Goal: Transaction & Acquisition: Download file/media

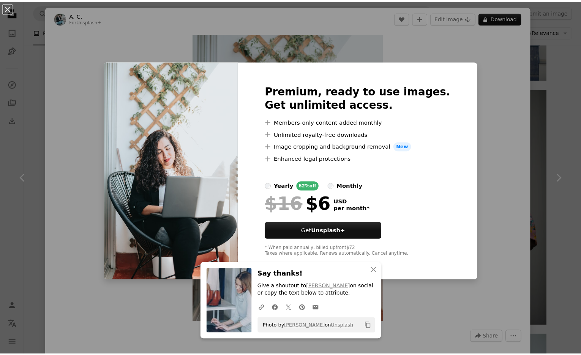
scroll to position [1031, 0]
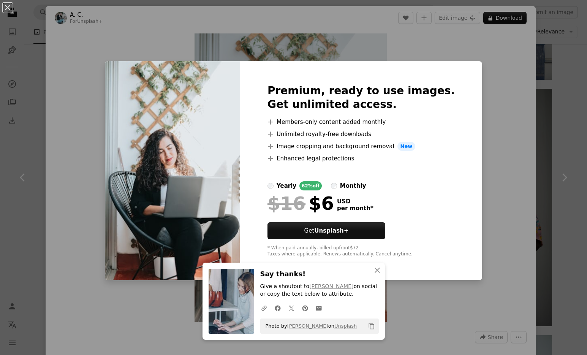
click at [486, 224] on div "An X shape Premium, ready to use images. Get unlimited access. A plus sign Memb…" at bounding box center [293, 177] width 587 height 355
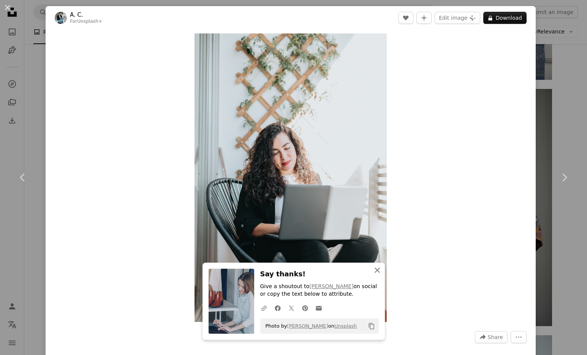
click at [374, 269] on icon "button" at bounding box center [376, 269] width 5 height 5
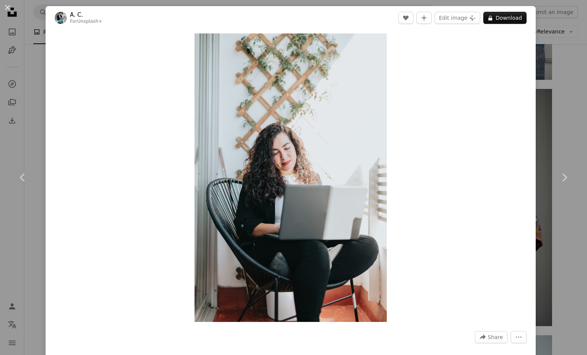
click at [9, 6] on button "An X shape" at bounding box center [7, 7] width 9 height 9
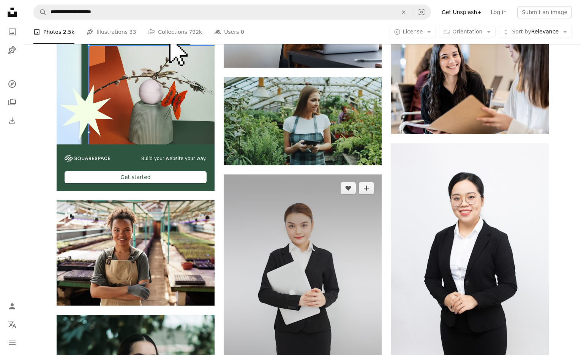
scroll to position [1286, 0]
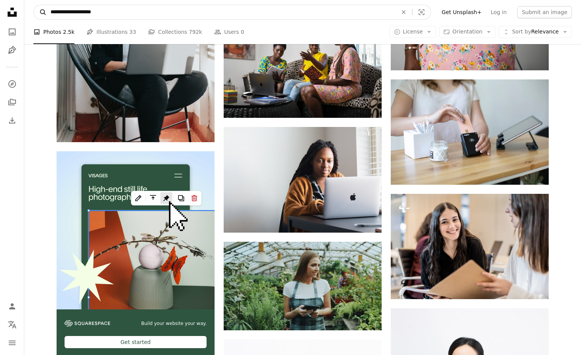
drag, startPoint x: 109, startPoint y: 18, endPoint x: 44, endPoint y: 9, distance: 65.2
click at [46, 8] on form "**********" at bounding box center [232, 12] width 398 height 15
type input "*****"
click button "A magnifying glass" at bounding box center [40, 12] width 13 height 14
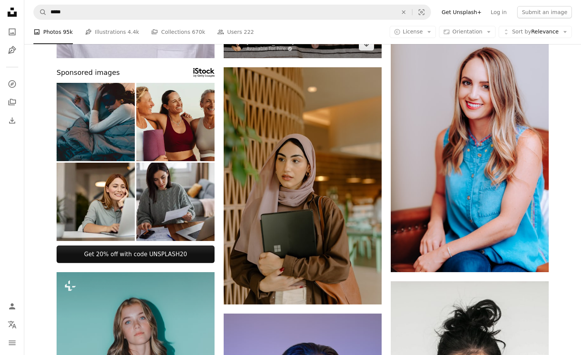
scroll to position [284, 0]
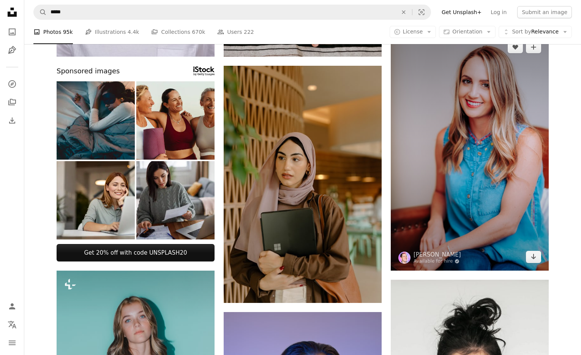
click at [495, 180] on img at bounding box center [470, 151] width 158 height 237
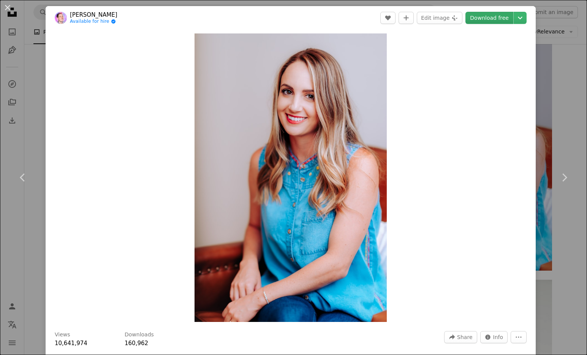
click at [481, 19] on link "Download free" at bounding box center [489, 18] width 48 height 12
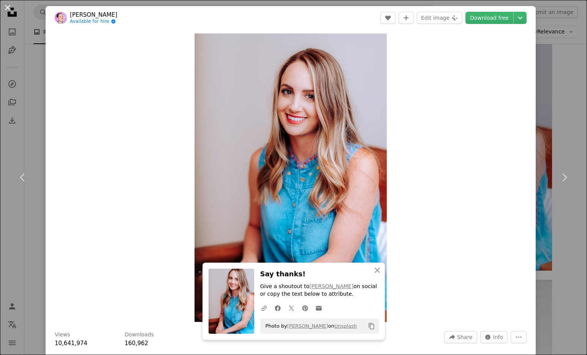
click at [11, 7] on button "An X shape" at bounding box center [7, 7] width 9 height 9
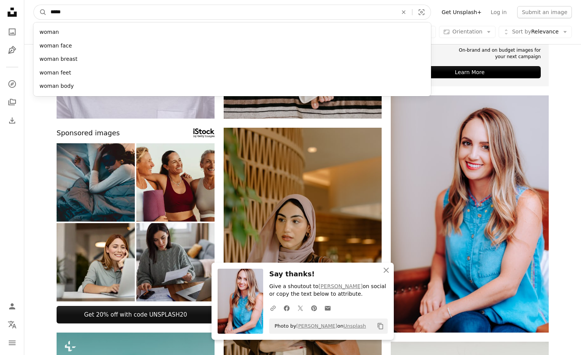
scroll to position [148, 0]
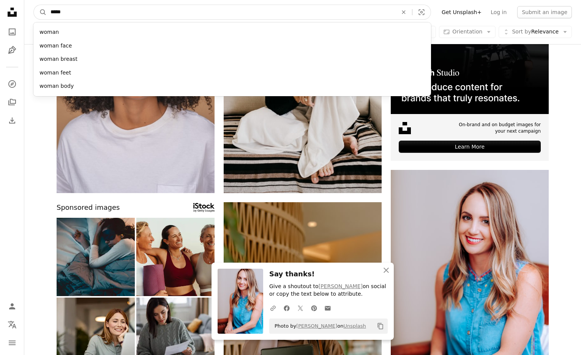
drag, startPoint x: 131, startPoint y: 13, endPoint x: 9, endPoint y: -3, distance: 123.0
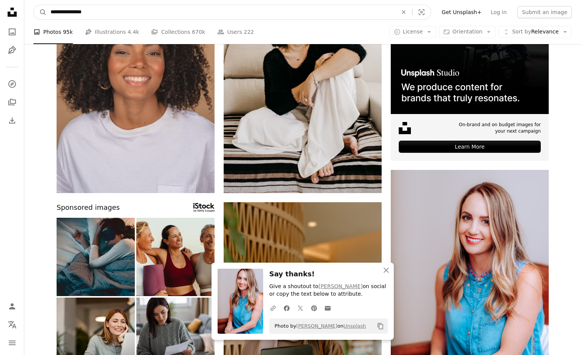
type input "**********"
click button "A magnifying glass" at bounding box center [40, 12] width 13 height 14
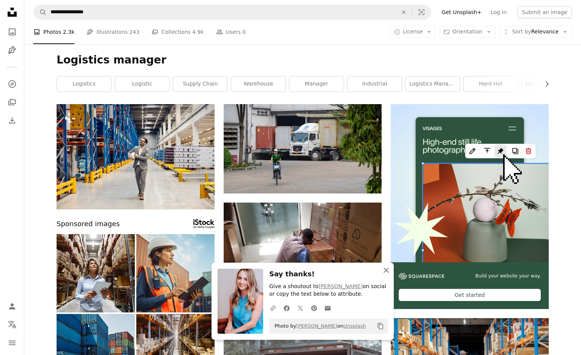
click at [387, 272] on icon "An X shape" at bounding box center [386, 269] width 9 height 9
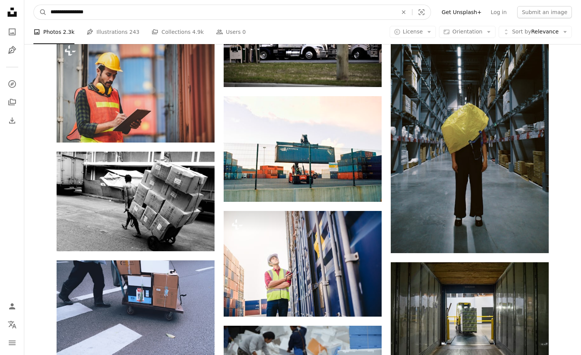
scroll to position [3932, 0]
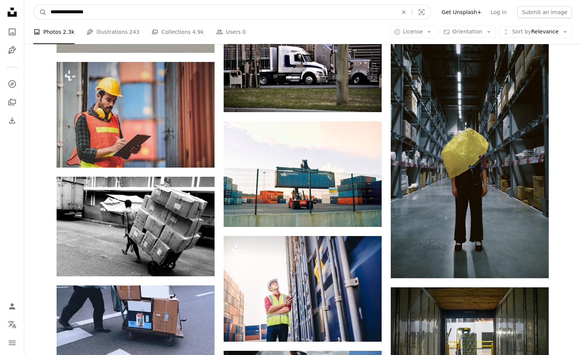
drag, startPoint x: 97, startPoint y: 9, endPoint x: 26, endPoint y: 4, distance: 70.8
click at [26, 4] on nav "**********" at bounding box center [302, 12] width 557 height 24
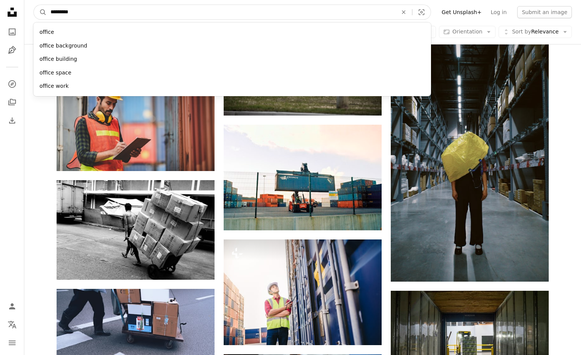
type input "**********"
click button "A magnifying glass" at bounding box center [40, 12] width 13 height 14
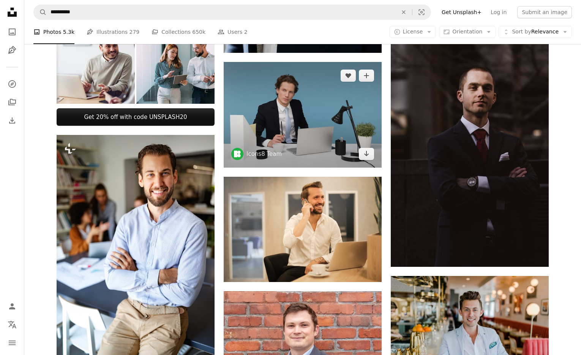
scroll to position [322, 0]
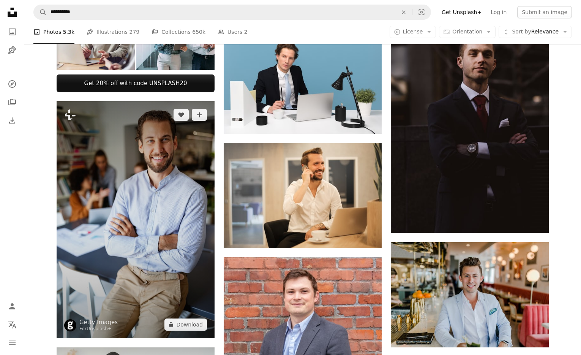
click at [164, 244] on img at bounding box center [136, 219] width 158 height 237
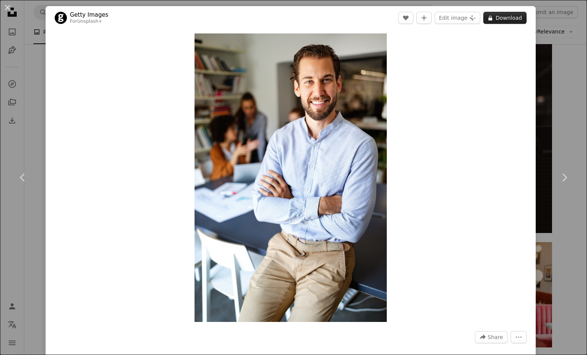
click at [506, 18] on button "A lock Download" at bounding box center [504, 18] width 43 height 12
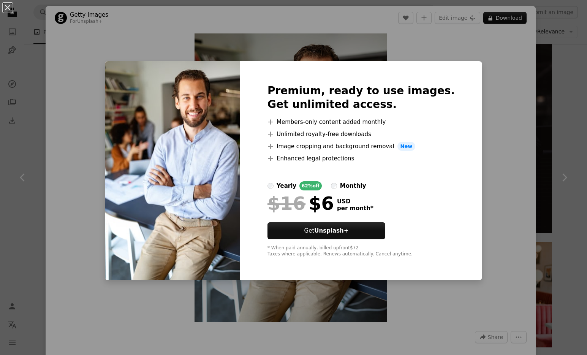
click at [473, 155] on div "An X shape Premium, ready to use images. Get unlimited access. A plus sign Memb…" at bounding box center [293, 177] width 587 height 355
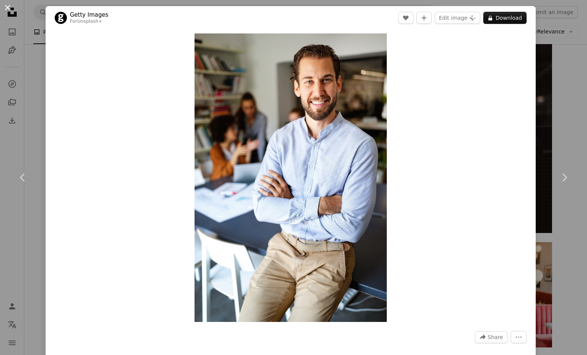
click at [6, 7] on button "An X shape" at bounding box center [7, 7] width 9 height 9
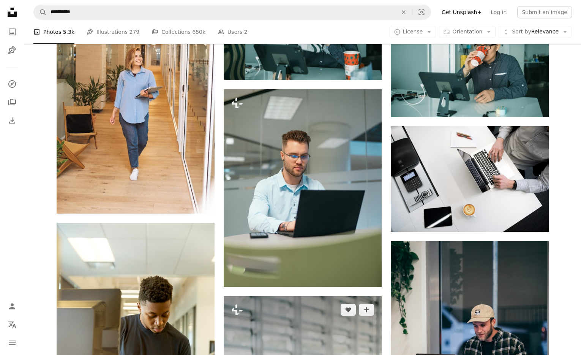
scroll to position [987, 0]
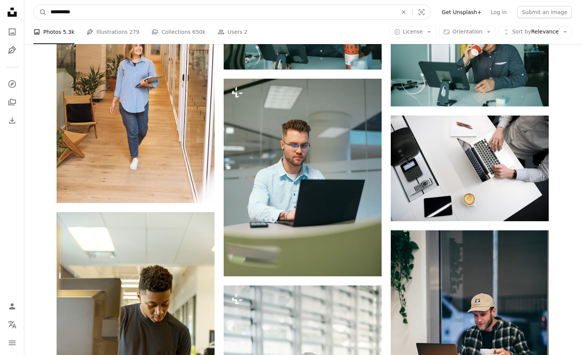
drag, startPoint x: 115, startPoint y: 14, endPoint x: -4, endPoint y: -6, distance: 121.3
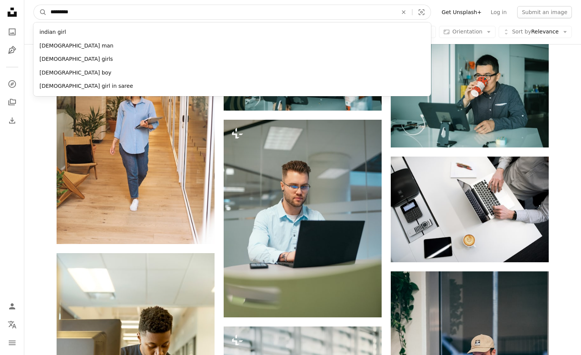
type input "**********"
click button "A magnifying glass" at bounding box center [40, 12] width 13 height 14
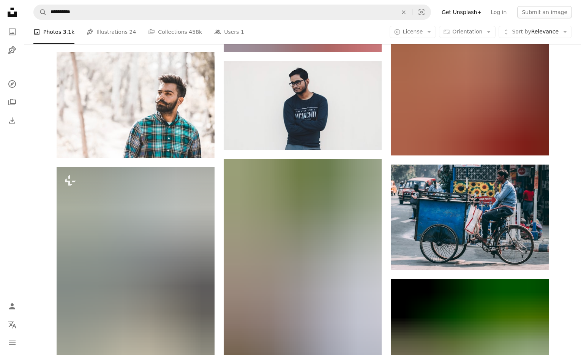
scroll to position [6852, 0]
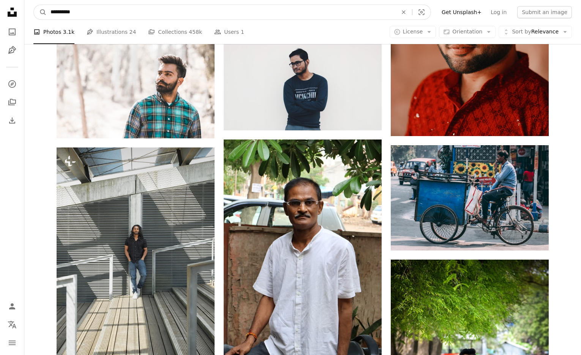
click at [59, 15] on input "**********" at bounding box center [221, 12] width 349 height 14
type input "**********"
click at [34, 5] on button "A magnifying glass" at bounding box center [40, 12] width 13 height 14
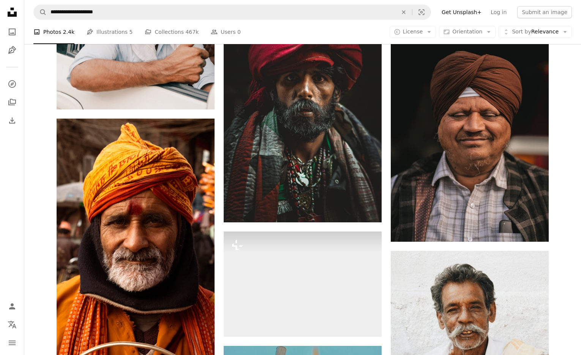
scroll to position [2940, 0]
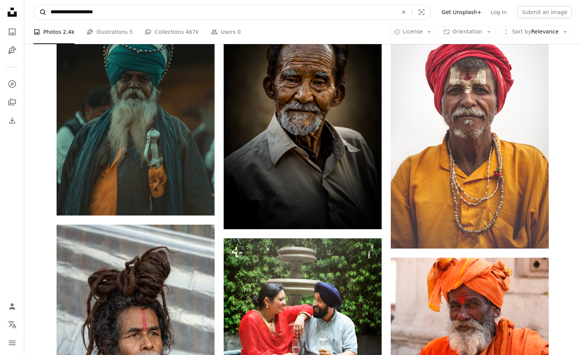
drag, startPoint x: 82, startPoint y: 11, endPoint x: 45, endPoint y: 6, distance: 37.6
click at [45, 6] on form "**********" at bounding box center [232, 12] width 398 height 15
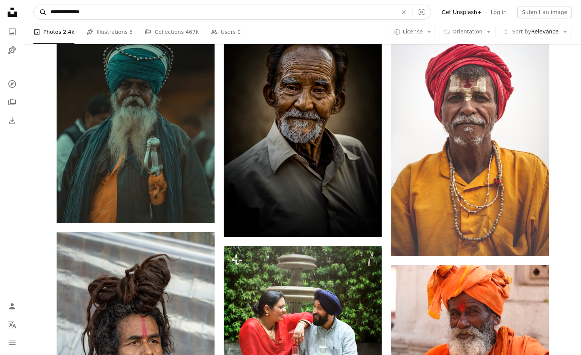
type input "**********"
click button "A magnifying glass" at bounding box center [40, 12] width 13 height 14
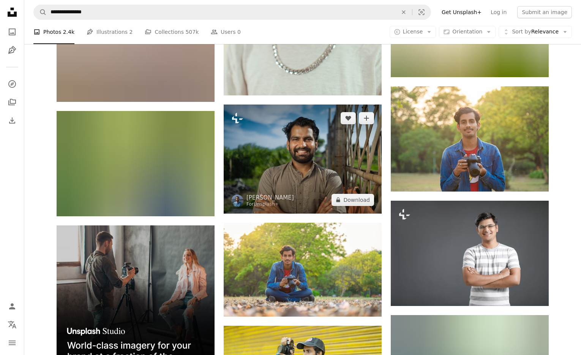
scroll to position [1543, 0]
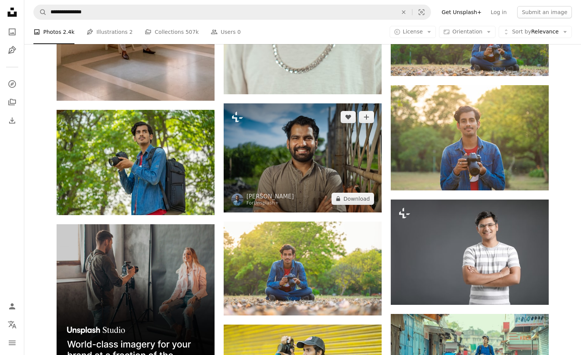
click at [300, 167] on img at bounding box center [303, 157] width 158 height 109
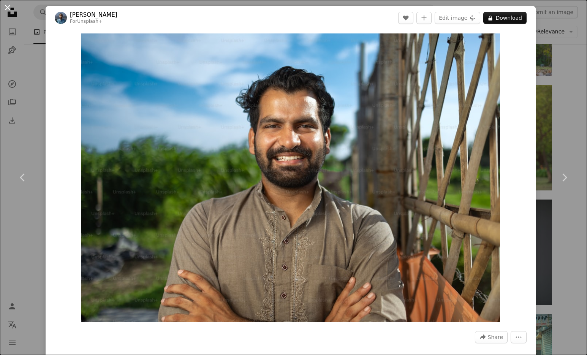
click at [7, 6] on button "An X shape" at bounding box center [7, 7] width 9 height 9
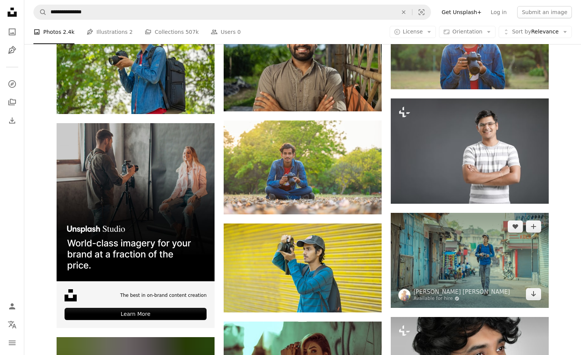
scroll to position [1648, 0]
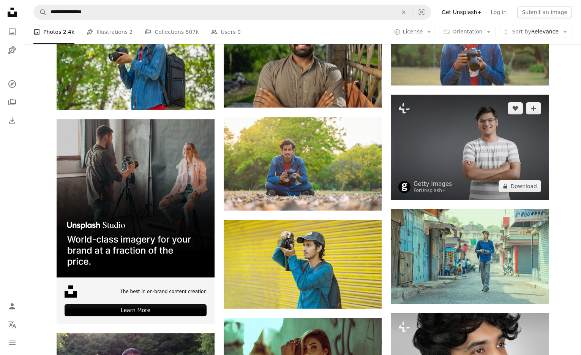
click at [452, 125] on img at bounding box center [470, 147] width 158 height 105
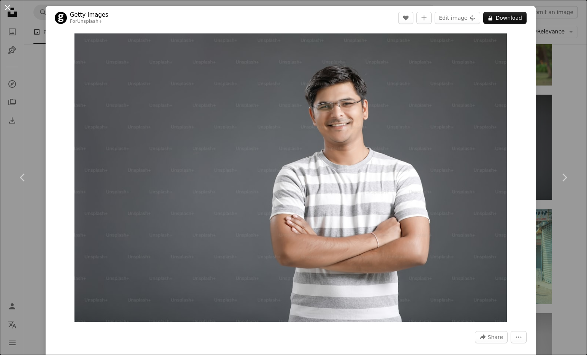
click at [6, 8] on button "An X shape" at bounding box center [7, 7] width 9 height 9
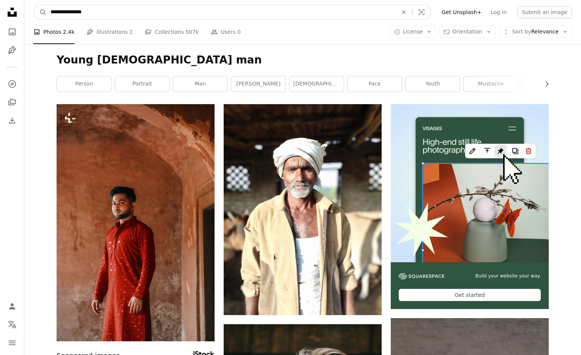
drag, startPoint x: 103, startPoint y: 13, endPoint x: -23, endPoint y: -5, distance: 127.3
type input "*"
type input "***"
click button "A magnifying glass" at bounding box center [40, 12] width 13 height 14
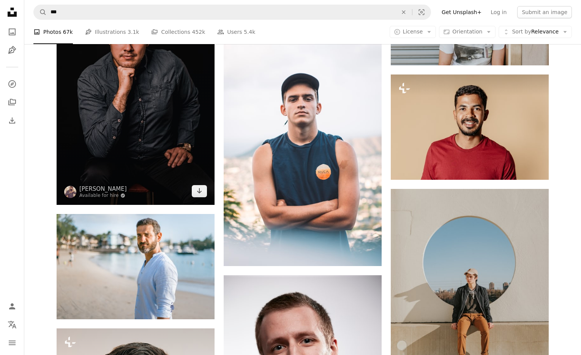
scroll to position [2278, 0]
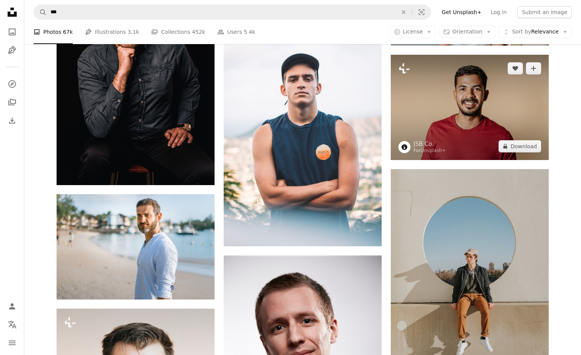
click at [491, 140] on img at bounding box center [470, 107] width 158 height 105
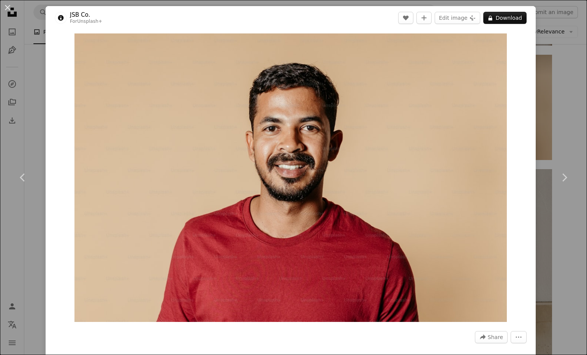
click at [530, 174] on div "An X shape Chevron left Chevron right JSB Co. For Unsplash+ A heart A plus sign…" at bounding box center [293, 177] width 587 height 355
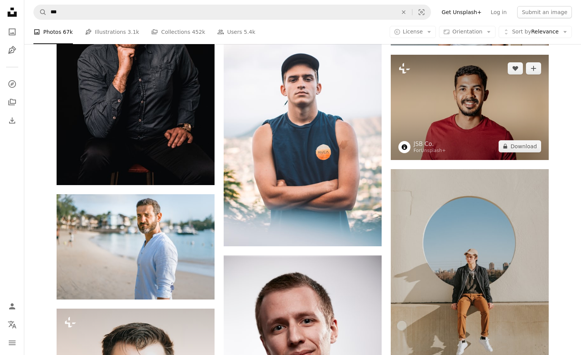
click at [509, 104] on img at bounding box center [470, 107] width 158 height 105
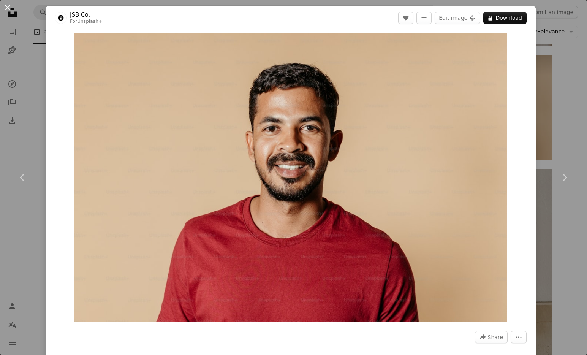
click at [4, 3] on button "An X shape" at bounding box center [7, 7] width 9 height 9
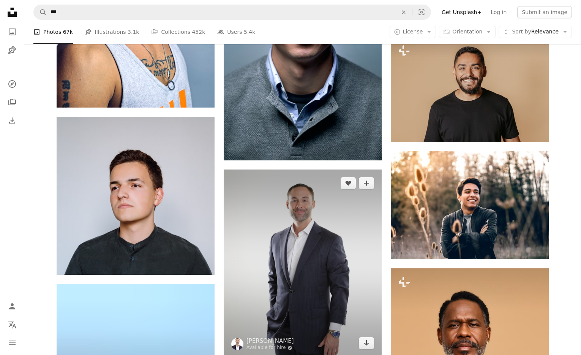
scroll to position [6860, 0]
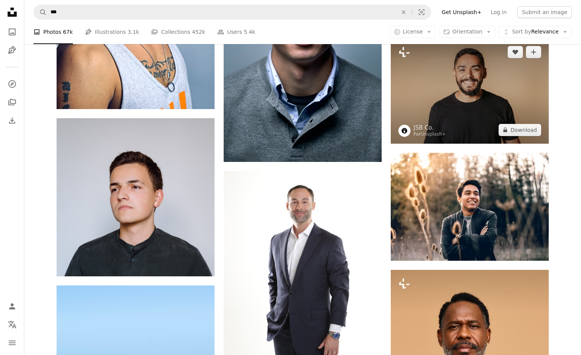
click at [420, 112] on img at bounding box center [470, 90] width 158 height 105
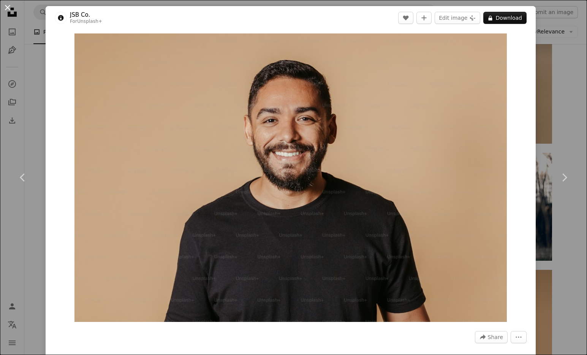
click at [6, 7] on button "An X shape" at bounding box center [7, 7] width 9 height 9
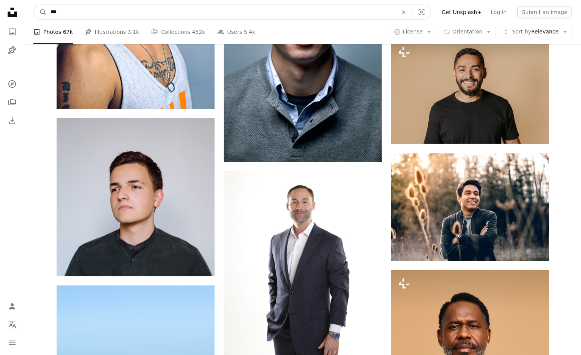
drag, startPoint x: 76, startPoint y: 13, endPoint x: 29, endPoint y: 12, distance: 46.3
click at [29, 12] on nav "A magnifying glass *** An X shape Visual search Filters Get Unsplash+ Log in Su…" at bounding box center [302, 12] width 557 height 24
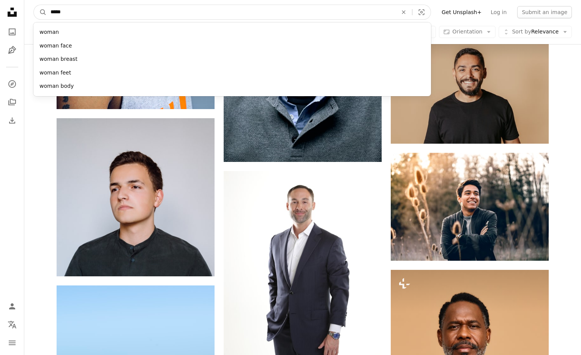
type input "*****"
click at [34, 5] on button "A magnifying glass" at bounding box center [40, 12] width 13 height 14
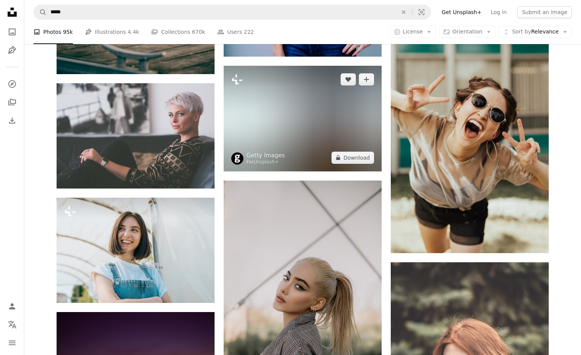
scroll to position [7491, 0]
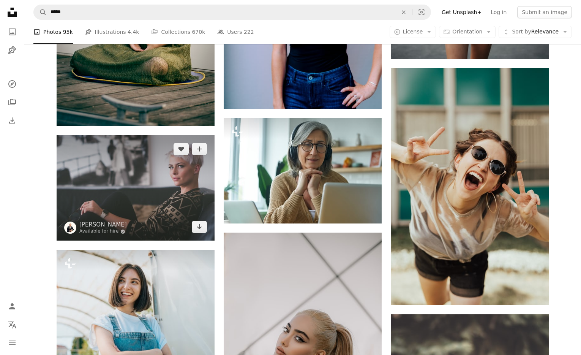
click at [109, 167] on img at bounding box center [136, 187] width 158 height 105
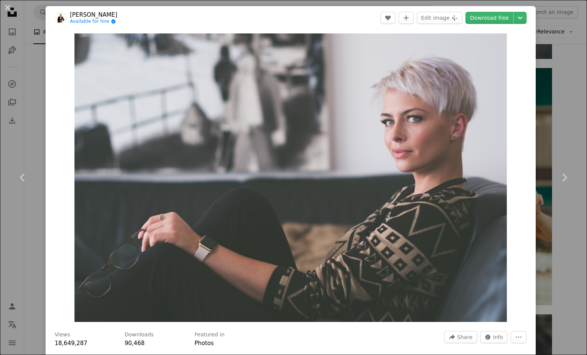
click at [9, 11] on button "An X shape" at bounding box center [7, 7] width 9 height 9
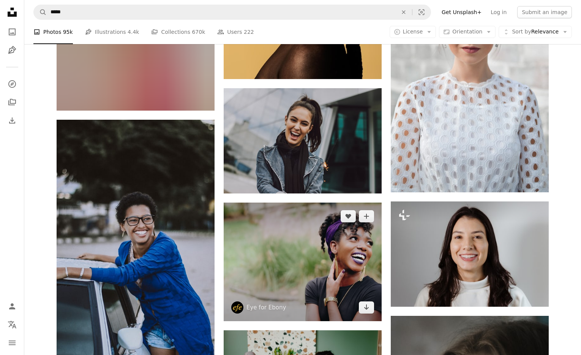
scroll to position [8289, 0]
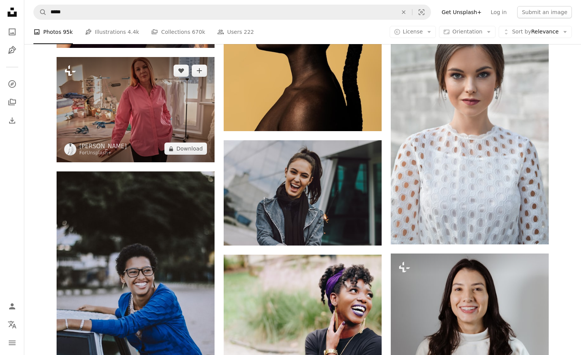
click at [75, 73] on icon "Plus sign for Unsplash+" at bounding box center [70, 71] width 12 height 12
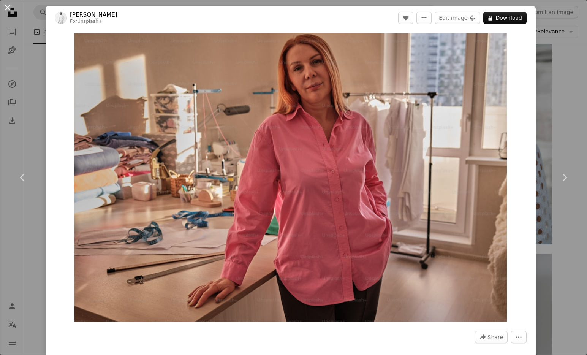
click at [10, 5] on button "An X shape" at bounding box center [7, 7] width 9 height 9
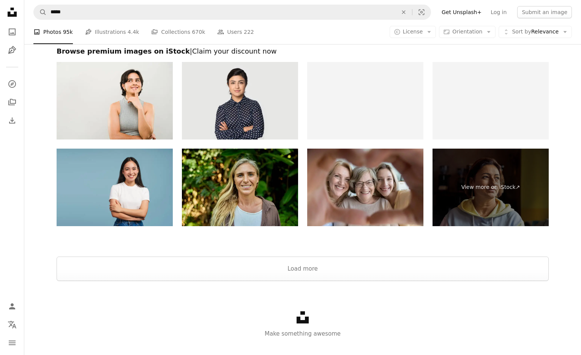
scroll to position [9842, 0]
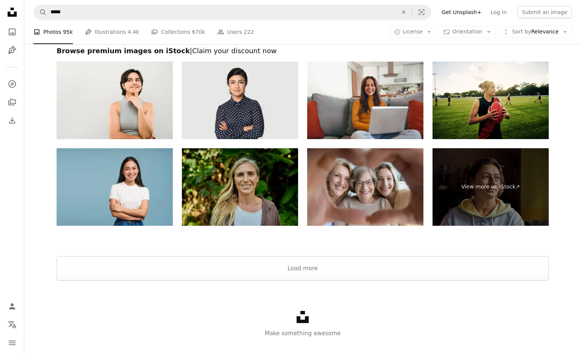
click at [259, 198] on img at bounding box center [240, 186] width 116 height 77
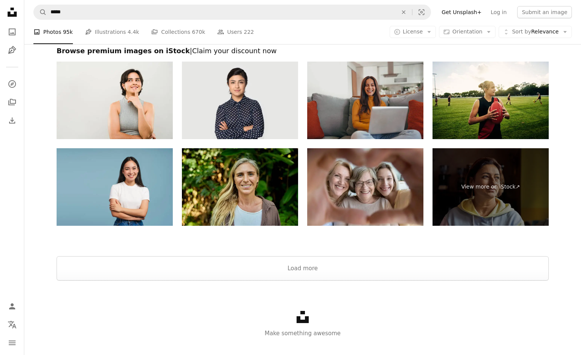
click at [353, 114] on img at bounding box center [365, 100] width 116 height 77
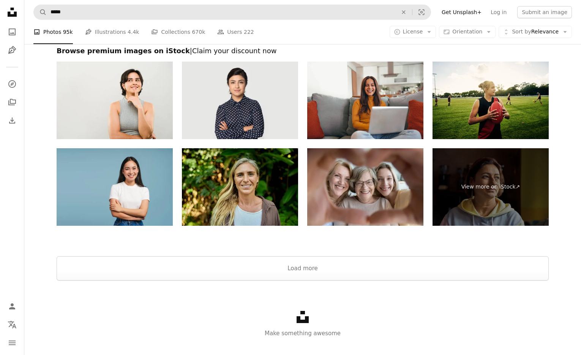
click at [108, 25] on link "Pen Tool Illustrations 4.4k" at bounding box center [112, 32] width 54 height 24
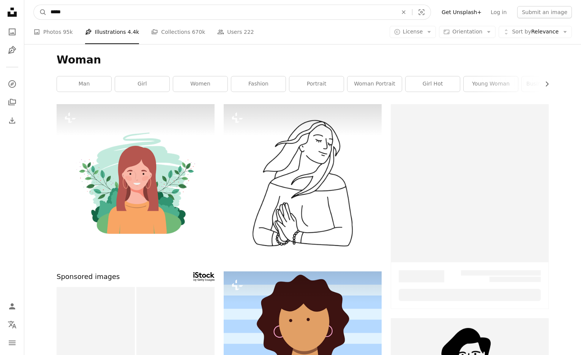
click at [99, 16] on input "*****" at bounding box center [221, 12] width 349 height 14
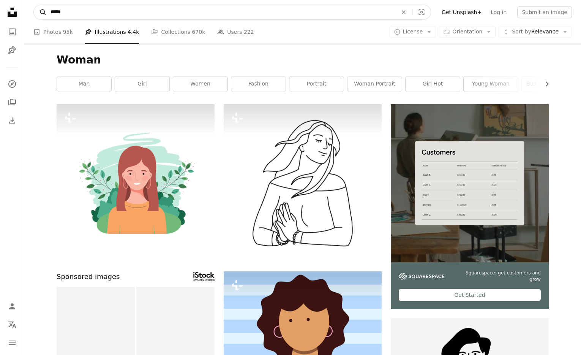
drag, startPoint x: 99, startPoint y: 16, endPoint x: 45, endPoint y: 16, distance: 54.3
click at [45, 16] on form "A magnifying glass ***** An X shape Visual search" at bounding box center [232, 12] width 398 height 15
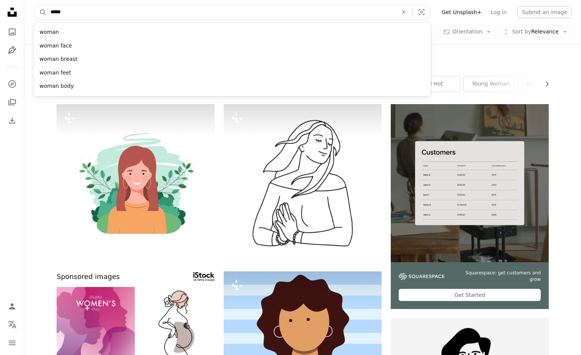
drag, startPoint x: 79, startPoint y: 12, endPoint x: 28, endPoint y: 6, distance: 51.7
click at [28, 6] on nav "A magnifying glass ***** woman woman face woman breast woman feet woman body An…" at bounding box center [302, 12] width 557 height 24
type input "**********"
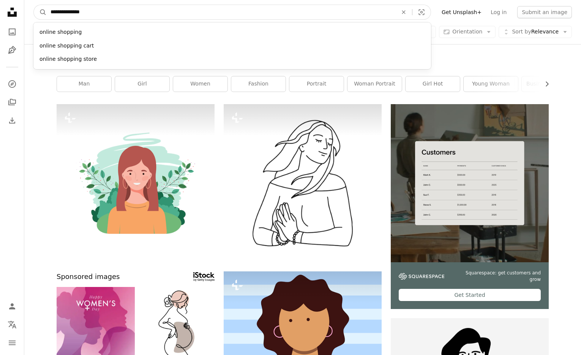
click button "A magnifying glass" at bounding box center [40, 12] width 13 height 14
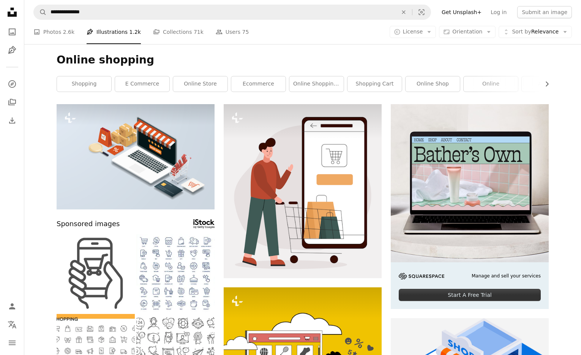
click at [51, 33] on link "A photo Photos 2.6k" at bounding box center [53, 32] width 41 height 24
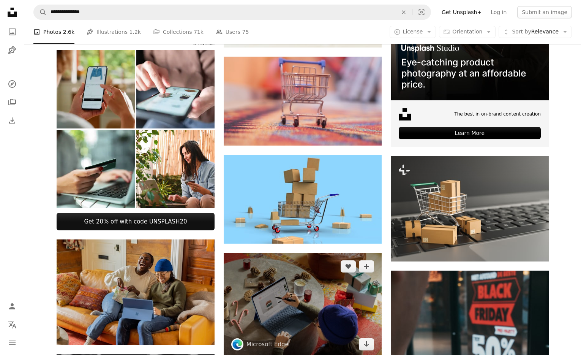
scroll to position [161, 0]
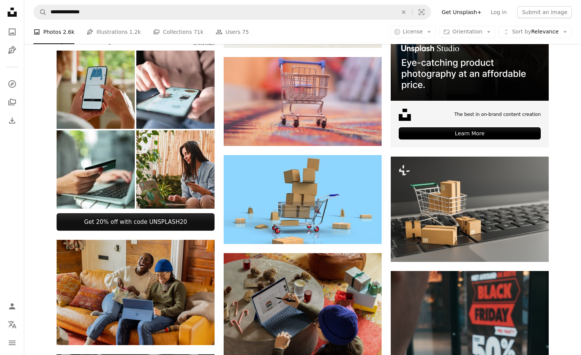
click at [182, 179] on img at bounding box center [175, 169] width 78 height 78
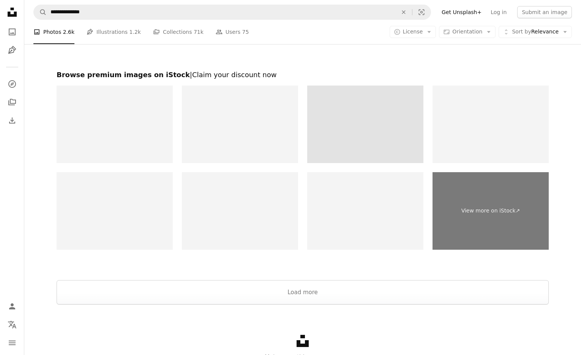
scroll to position [1093, 0]
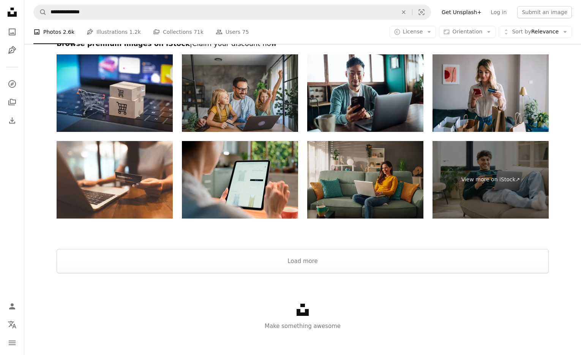
click at [367, 174] on img at bounding box center [365, 179] width 116 height 77
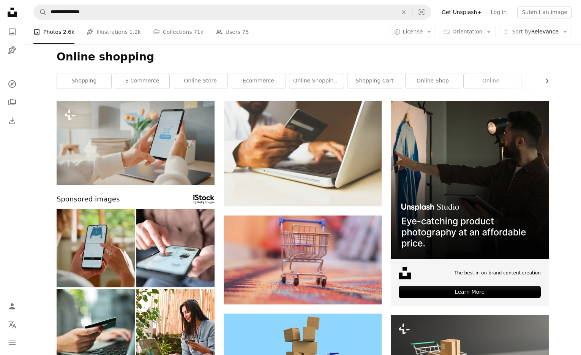
scroll to position [0, 0]
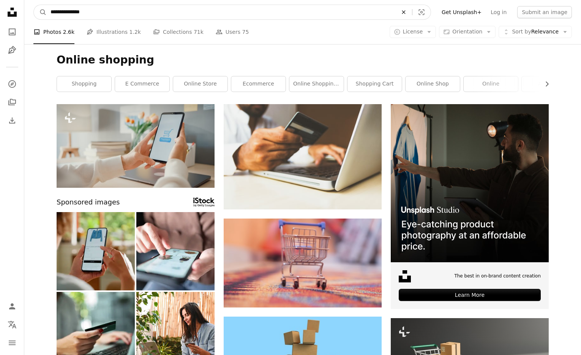
click at [412, 13] on icon "An X shape" at bounding box center [403, 12] width 17 height 6
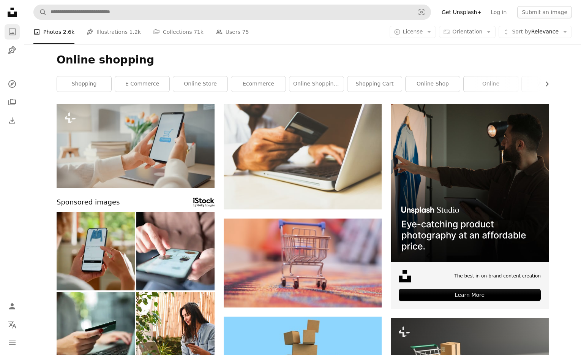
click at [14, 30] on icon "A photo" at bounding box center [12, 31] width 9 height 9
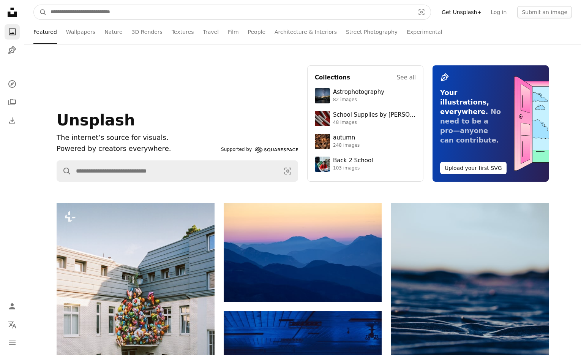
click at [140, 9] on input "Find visuals sitewide" at bounding box center [230, 12] width 366 height 14
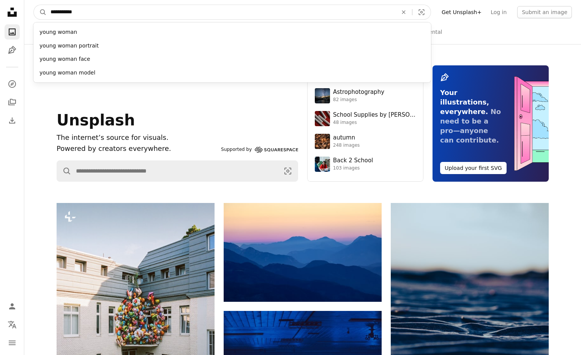
type input "**********"
click at [34, 5] on button "A magnifying glass" at bounding box center [40, 12] width 13 height 14
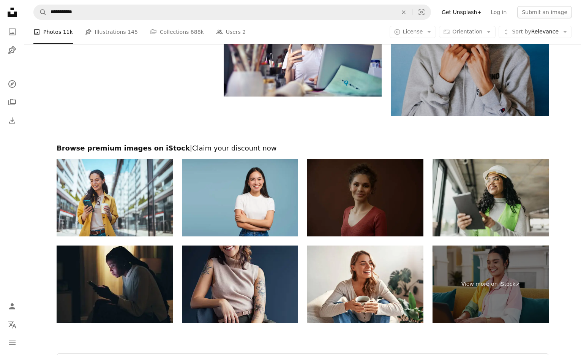
scroll to position [1547, 0]
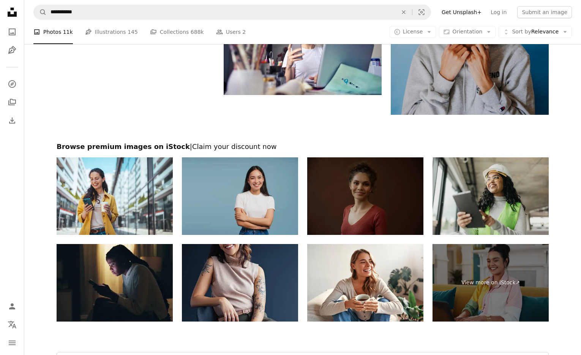
click at [229, 195] on img at bounding box center [240, 195] width 116 height 77
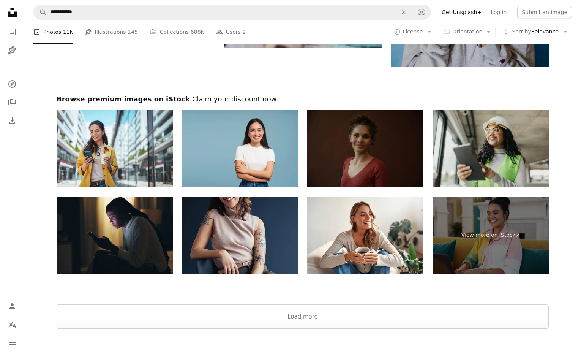
scroll to position [1595, 0]
